Goal: Find specific page/section: Find specific page/section

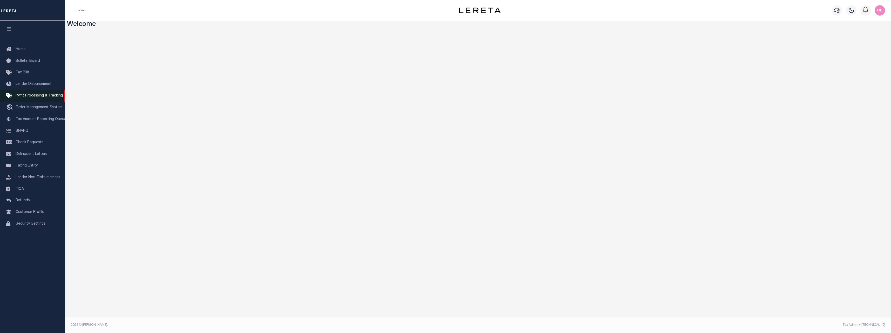
click at [37, 96] on span "Pymt Processing & Tracking" at bounding box center [39, 96] width 47 height 4
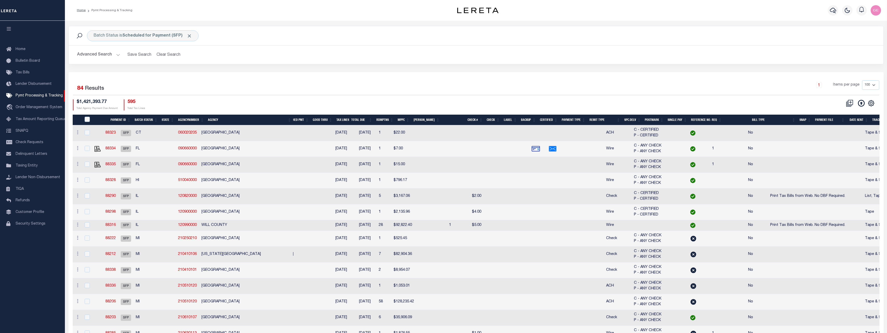
click at [456, 106] on div "$1,421,393.77 Total Agency Payment Due Amount 595 Total Tax Lines" at bounding box center [274, 104] width 403 height 11
click at [453, 118] on th "Check #" at bounding box center [463, 120] width 43 height 11
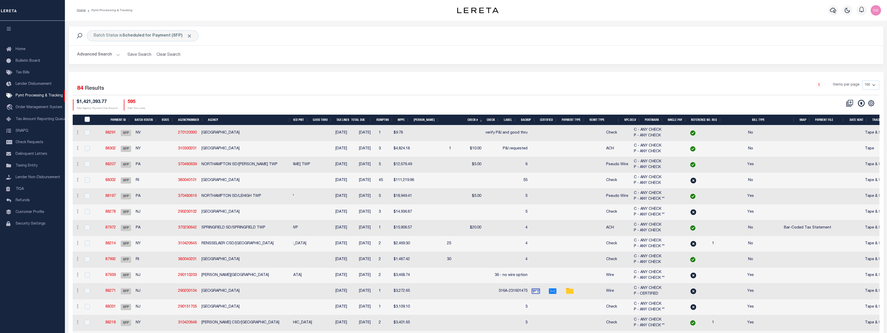
click at [483, 130] on td "verify P&I and good thru" at bounding box center [506, 133] width 46 height 16
checkbox input "true"
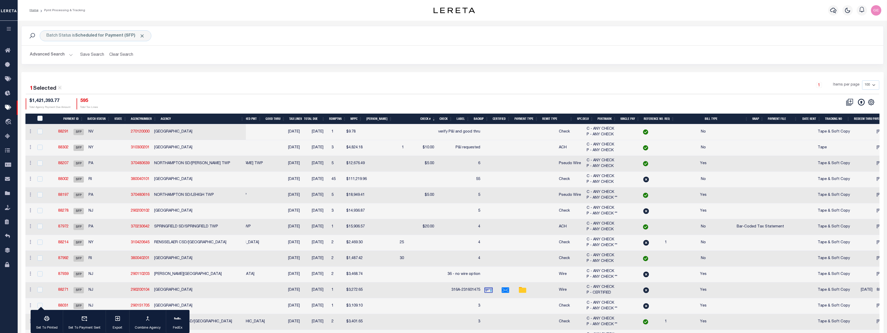
scroll to position [0, 9]
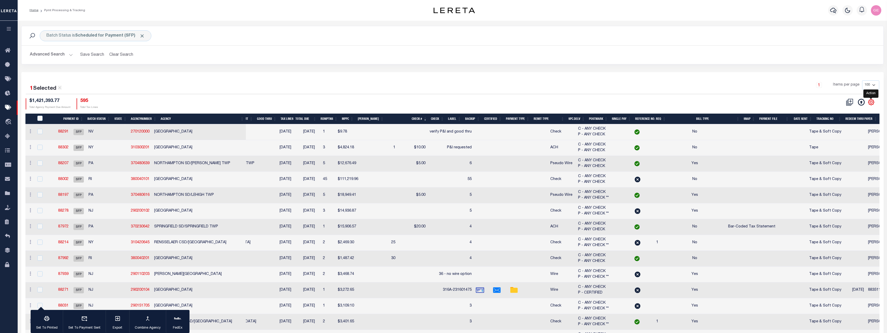
click at [872, 104] on icon "" at bounding box center [871, 102] width 2 height 2
click at [868, 104] on icon "" at bounding box center [871, 102] width 7 height 7
click at [2, 119] on link "travel_explore Order Management System" at bounding box center [9, 122] width 18 height 15
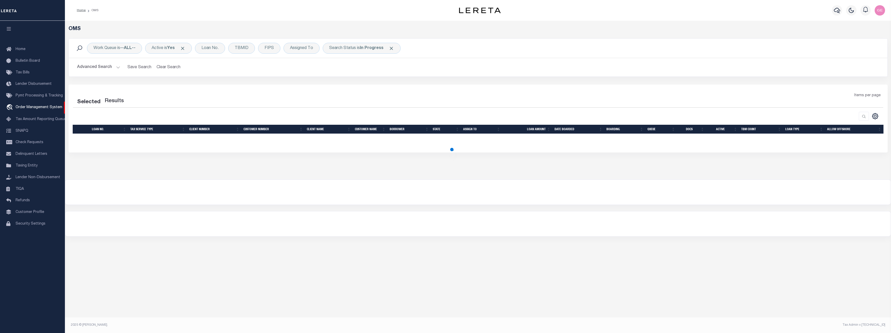
select select "200"
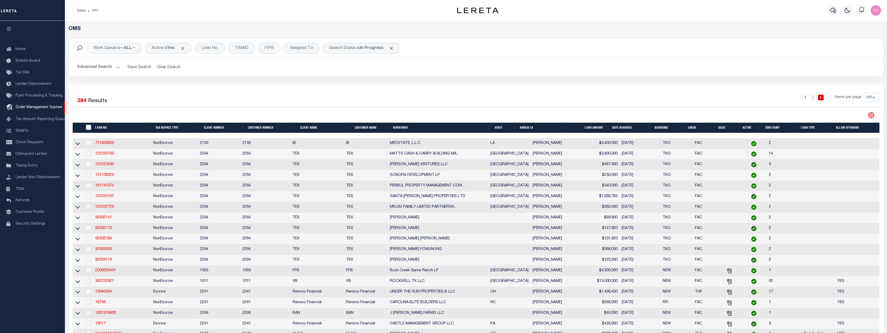
click at [871, 114] on icon at bounding box center [871, 115] width 2 height 2
click at [49, 121] on span "Tax Amount Reporting Queue" at bounding box center [41, 120] width 51 height 4
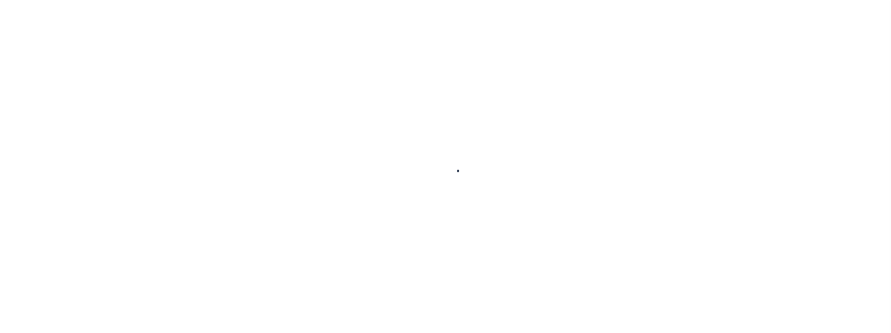
select select "100"
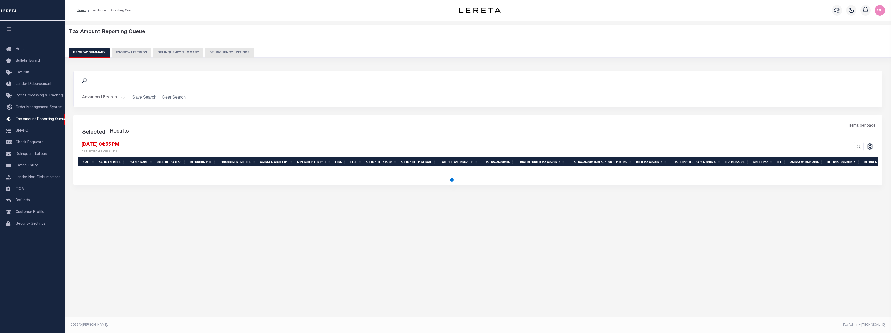
select select "100"
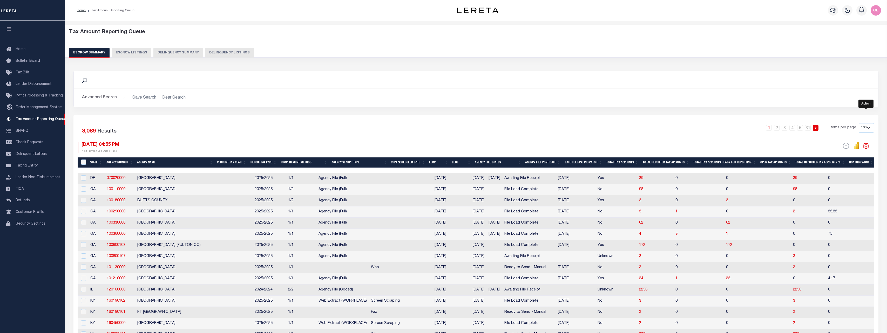
click at [867, 145] on icon "" at bounding box center [866, 146] width 2 height 2
